Goal: Find specific page/section: Find specific page/section

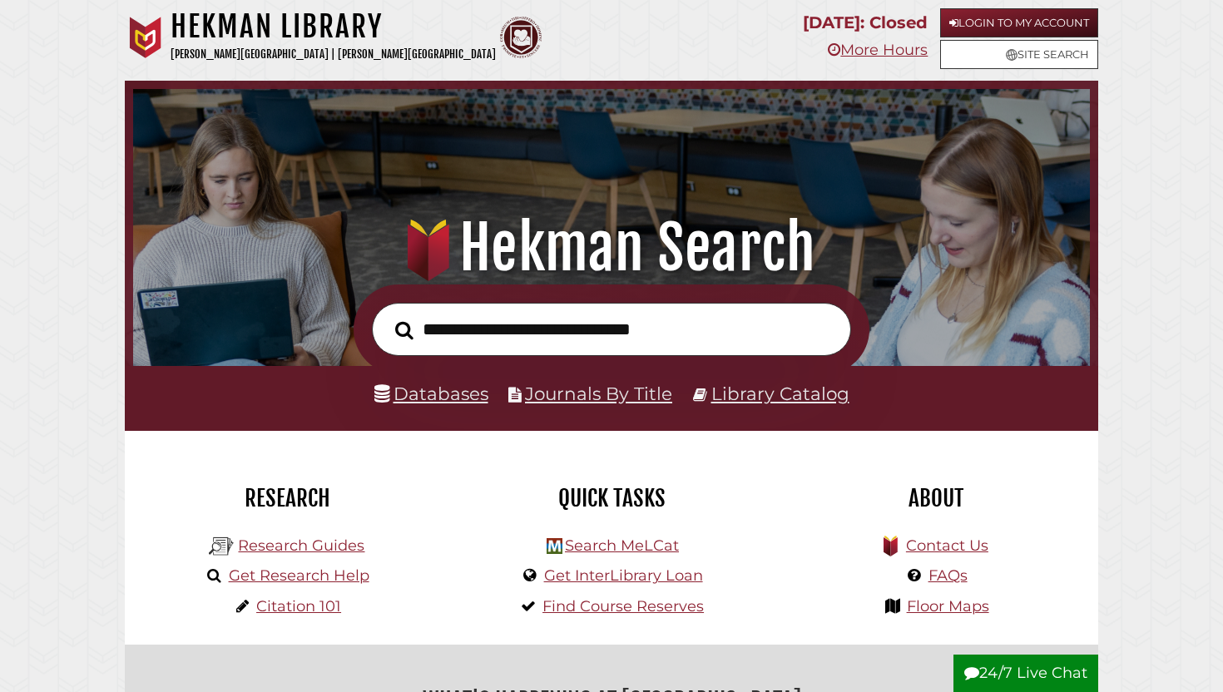
scroll to position [74, 0]
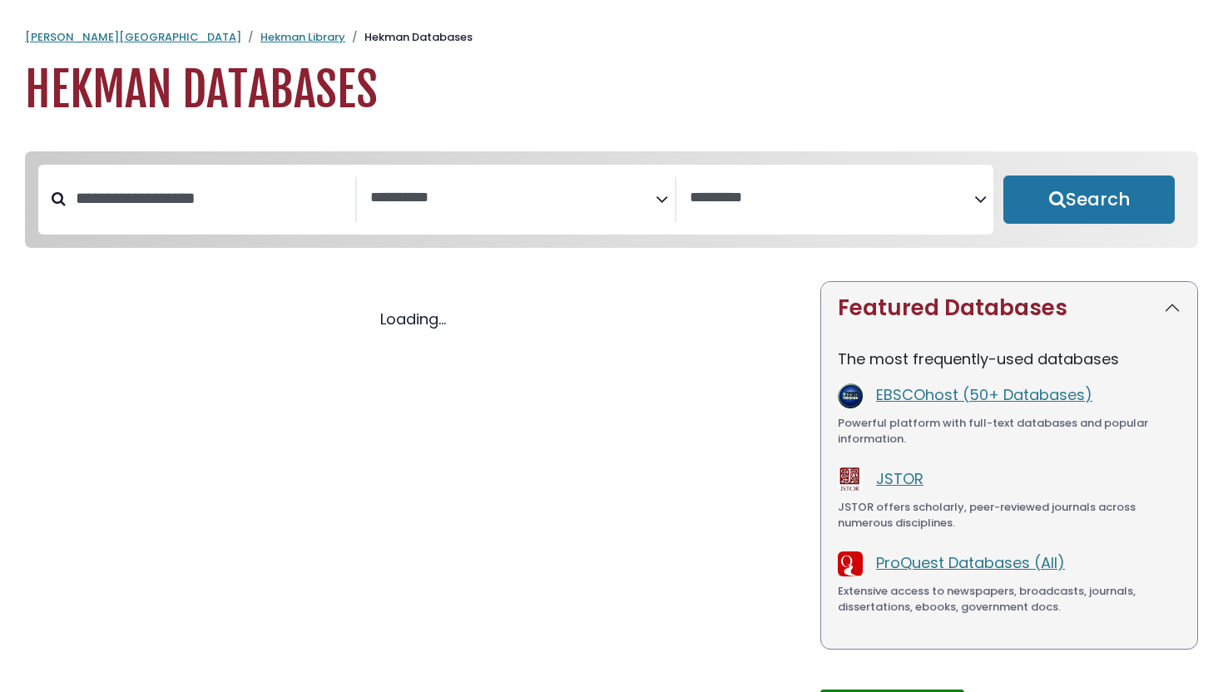
select select "Database Subject Filter"
select select "Database Vendors Filter"
select select "Database Subject Filter"
select select "Database Vendors Filter"
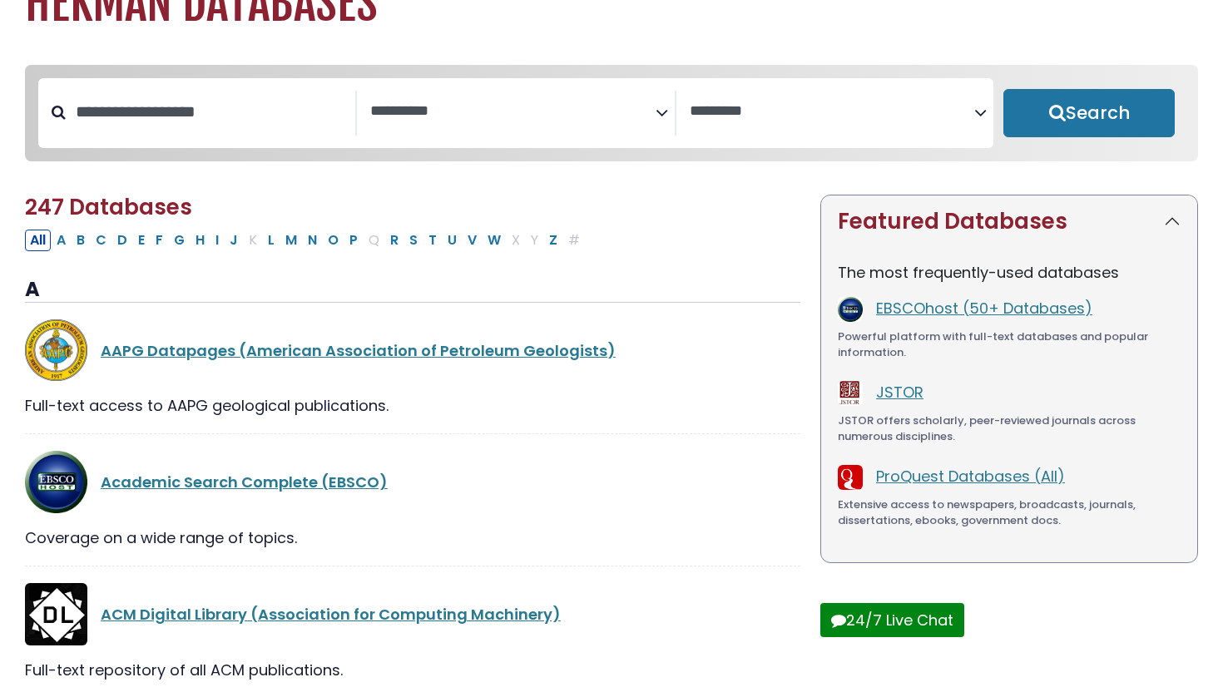
scroll to position [94, 0]
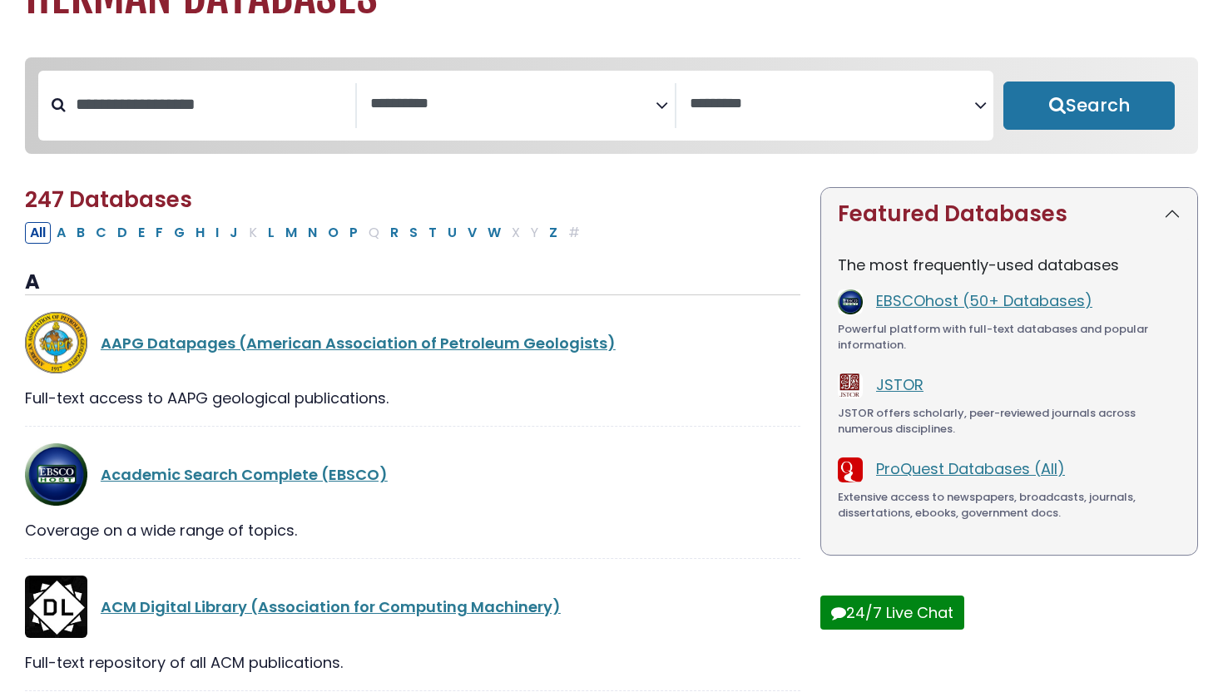
click at [561, 102] on textarea "Search" at bounding box center [512, 104] width 285 height 17
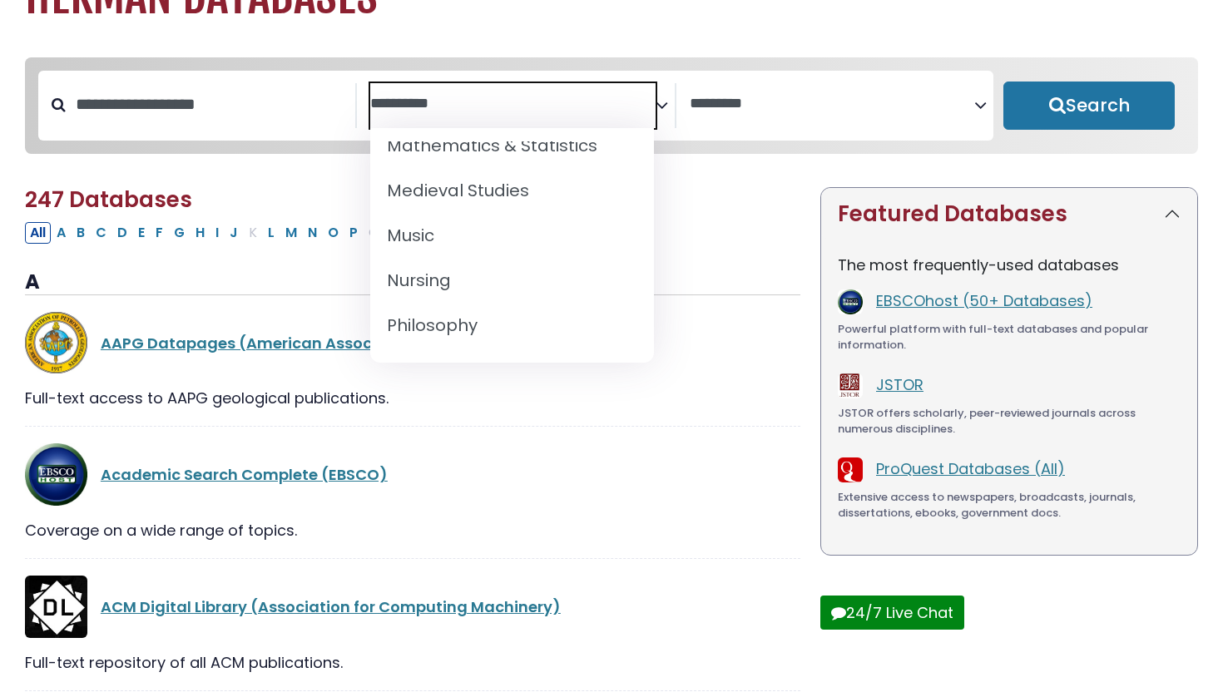
scroll to position [1233, 0]
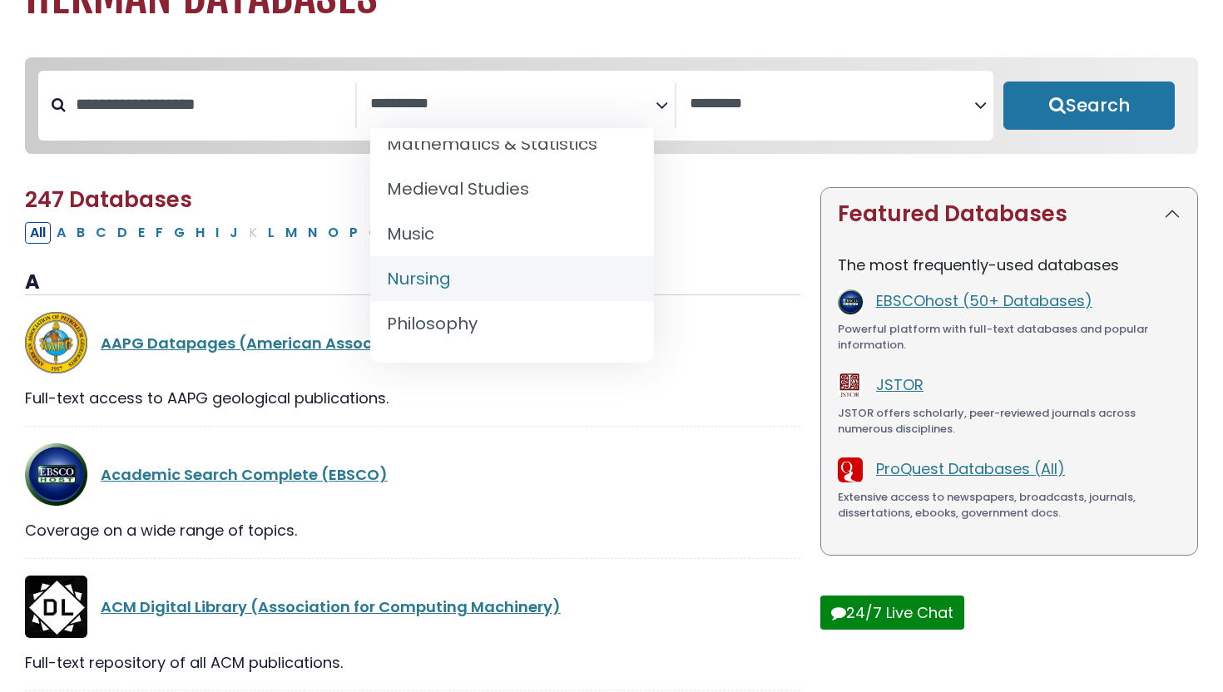
select select "*****"
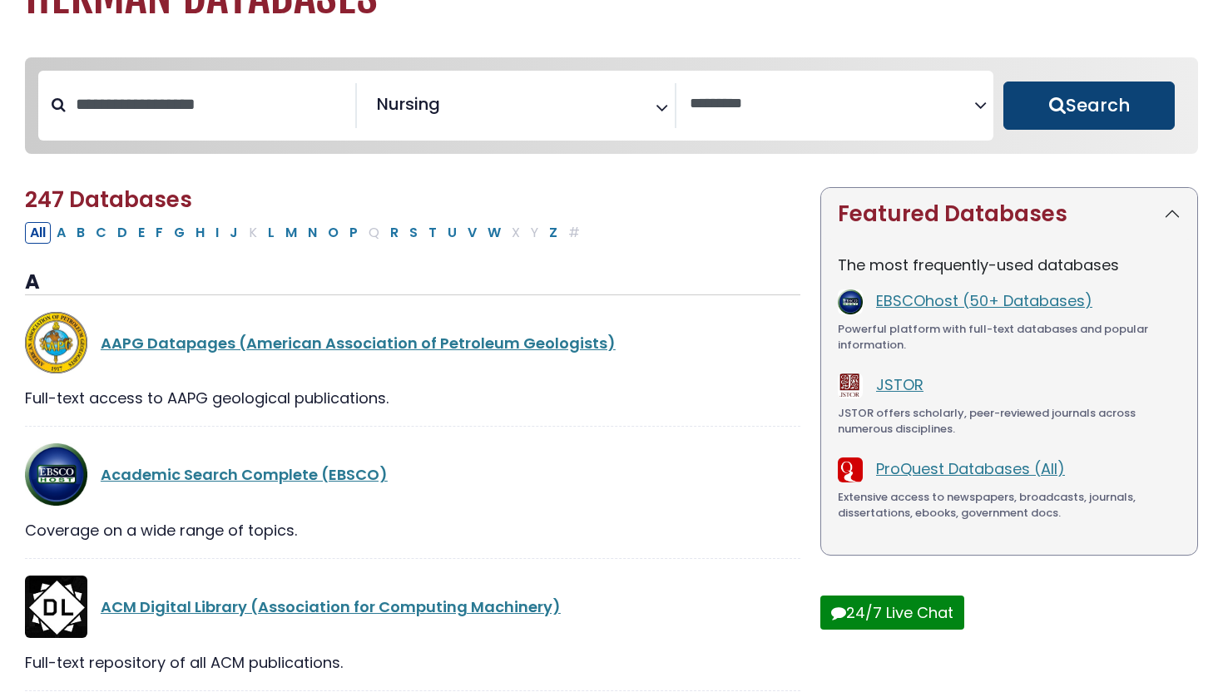
click at [1071, 106] on button "Search" at bounding box center [1088, 106] width 171 height 48
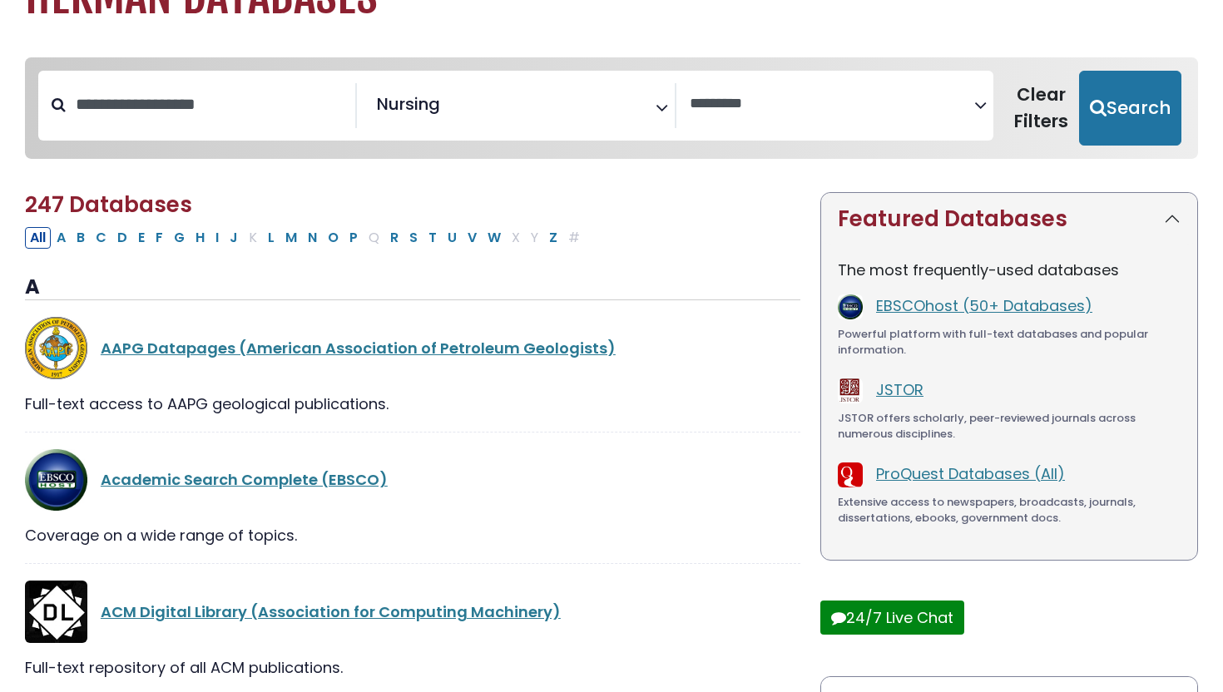
select select "Database Vendors Filter"
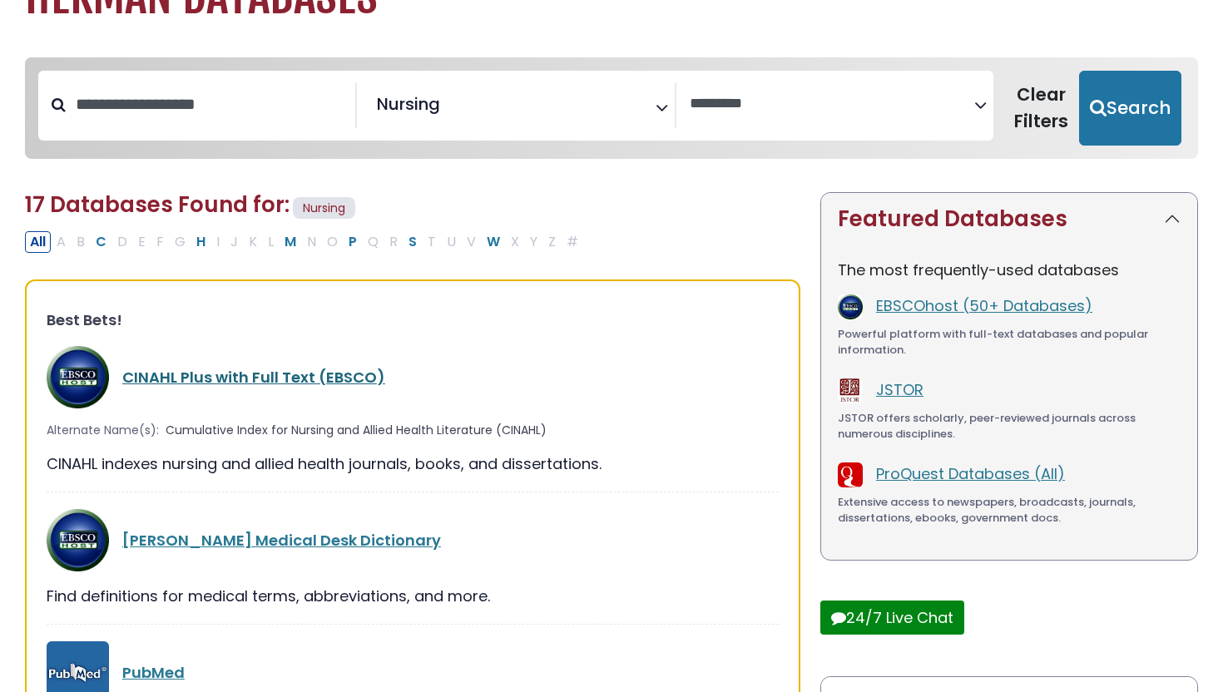
click at [359, 381] on link "CINAHL Plus with Full Text (EBSCO)" at bounding box center [253, 377] width 263 height 21
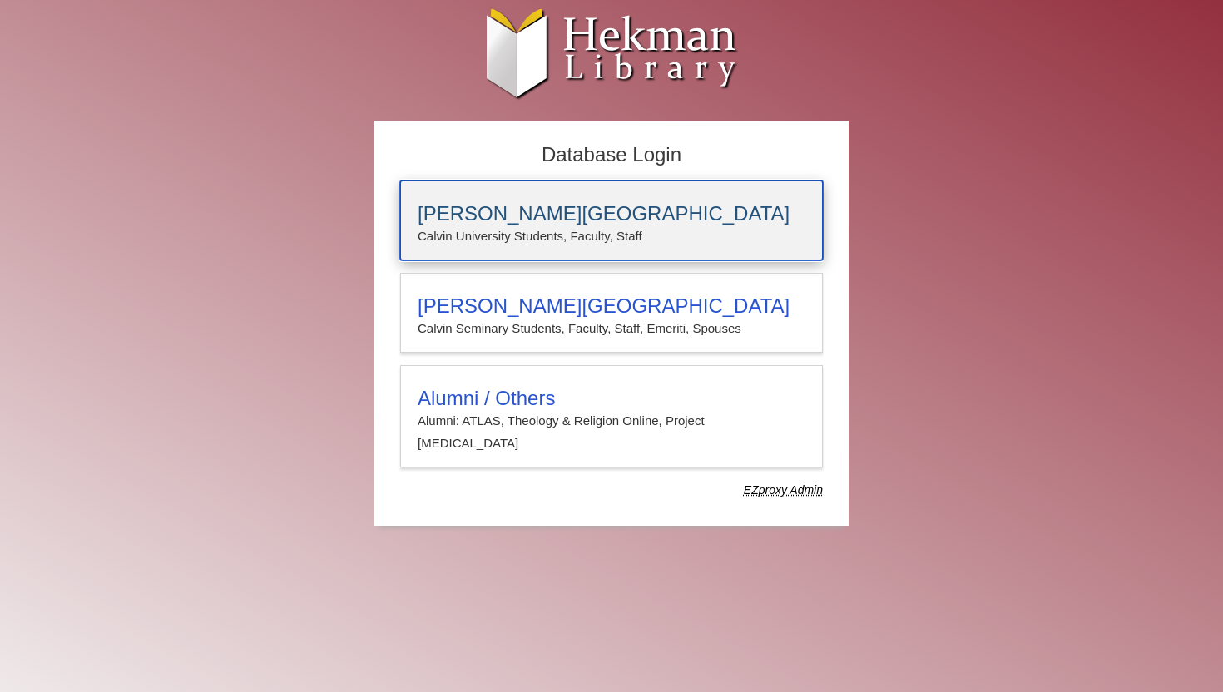
click at [503, 222] on h3 "Calvin University" at bounding box center [612, 213] width 388 height 23
